Goal: Transaction & Acquisition: Purchase product/service

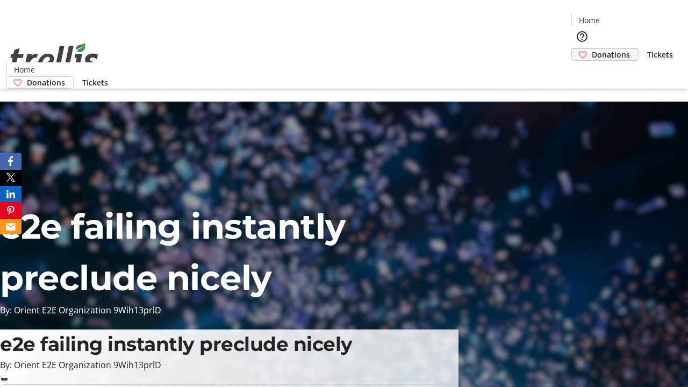
click at [592, 49] on span "Donations" at bounding box center [611, 54] width 38 height 11
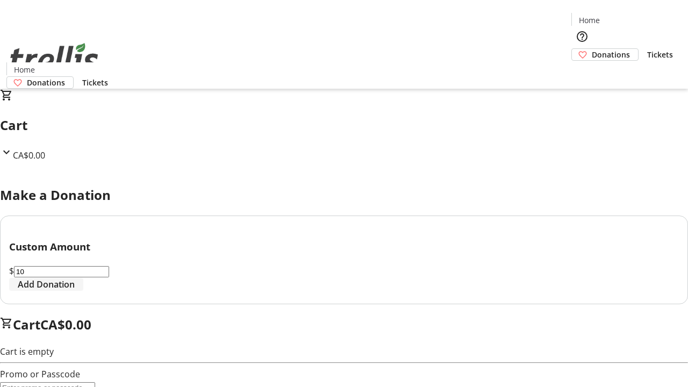
click at [75, 291] on span "Add Donation" at bounding box center [46, 284] width 57 height 13
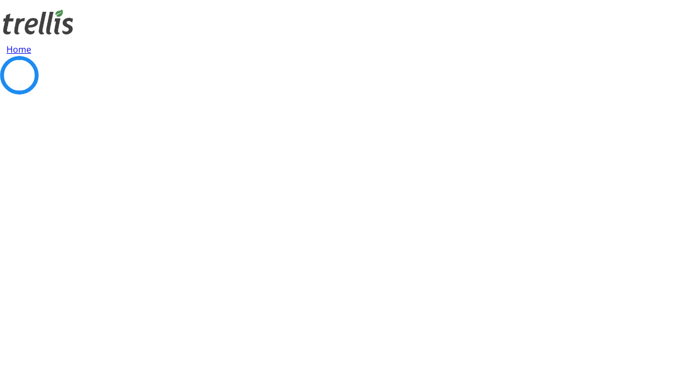
select select "CA"
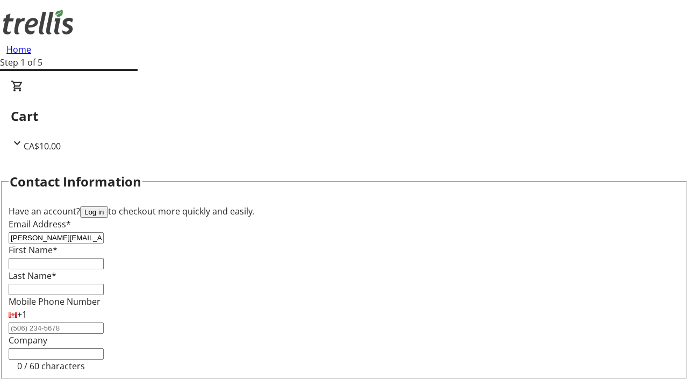
type input "[PERSON_NAME][EMAIL_ADDRESS][DOMAIN_NAME]"
type input "[PERSON_NAME]"
type input "[STREET_ADDRESS][PERSON_NAME]"
type input "Kelowna"
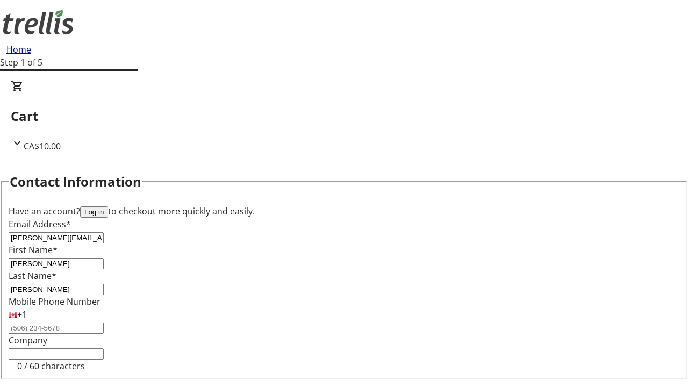
select select "BC"
type input "Kelowna"
type input "V1Y 0C2"
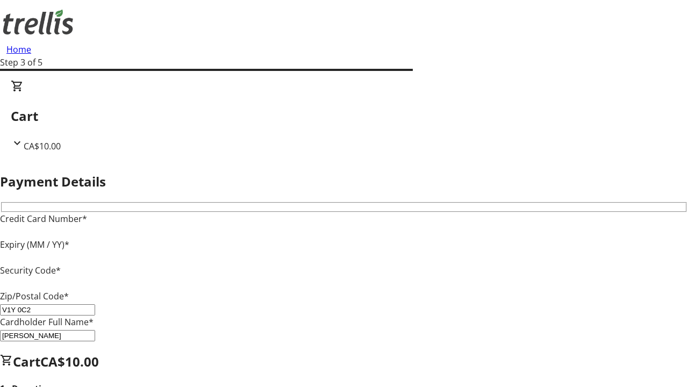
type input "V1Y 0C2"
